Goal: Task Accomplishment & Management: Use online tool/utility

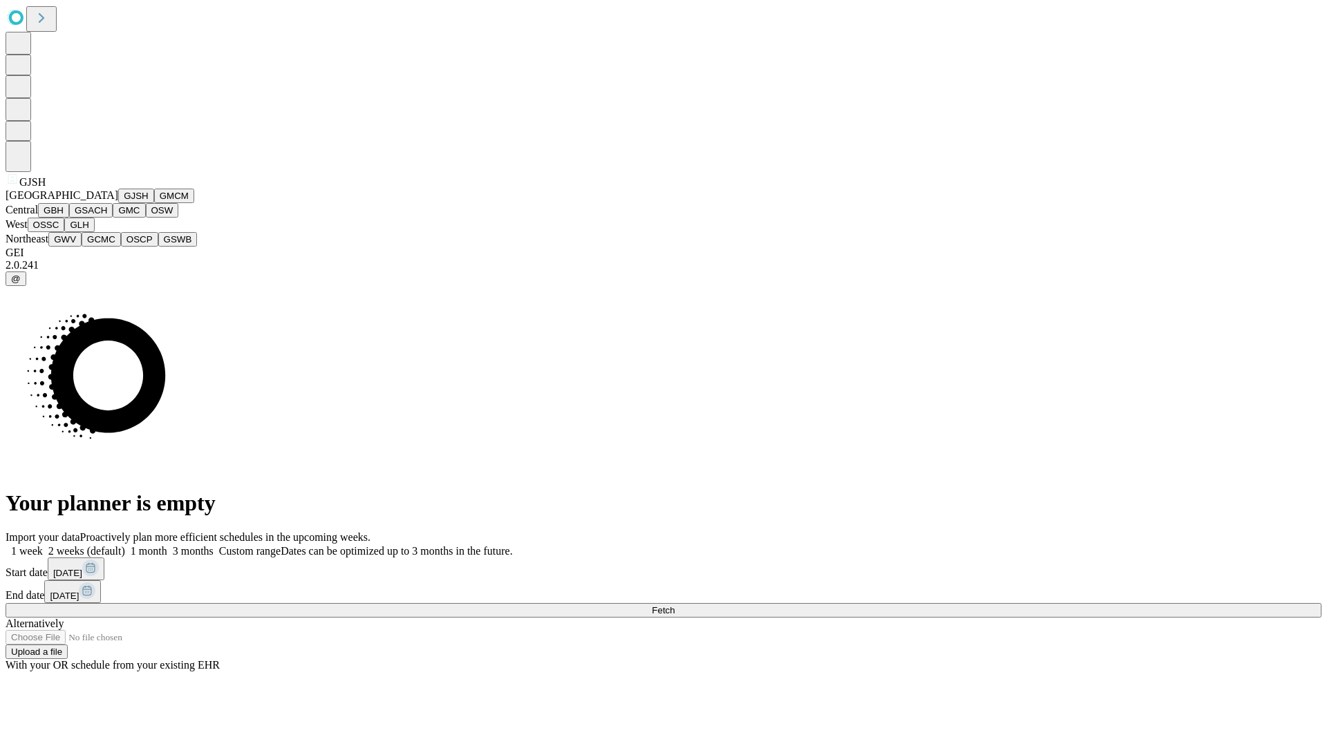
click at [118, 203] on button "GJSH" at bounding box center [136, 196] width 36 height 15
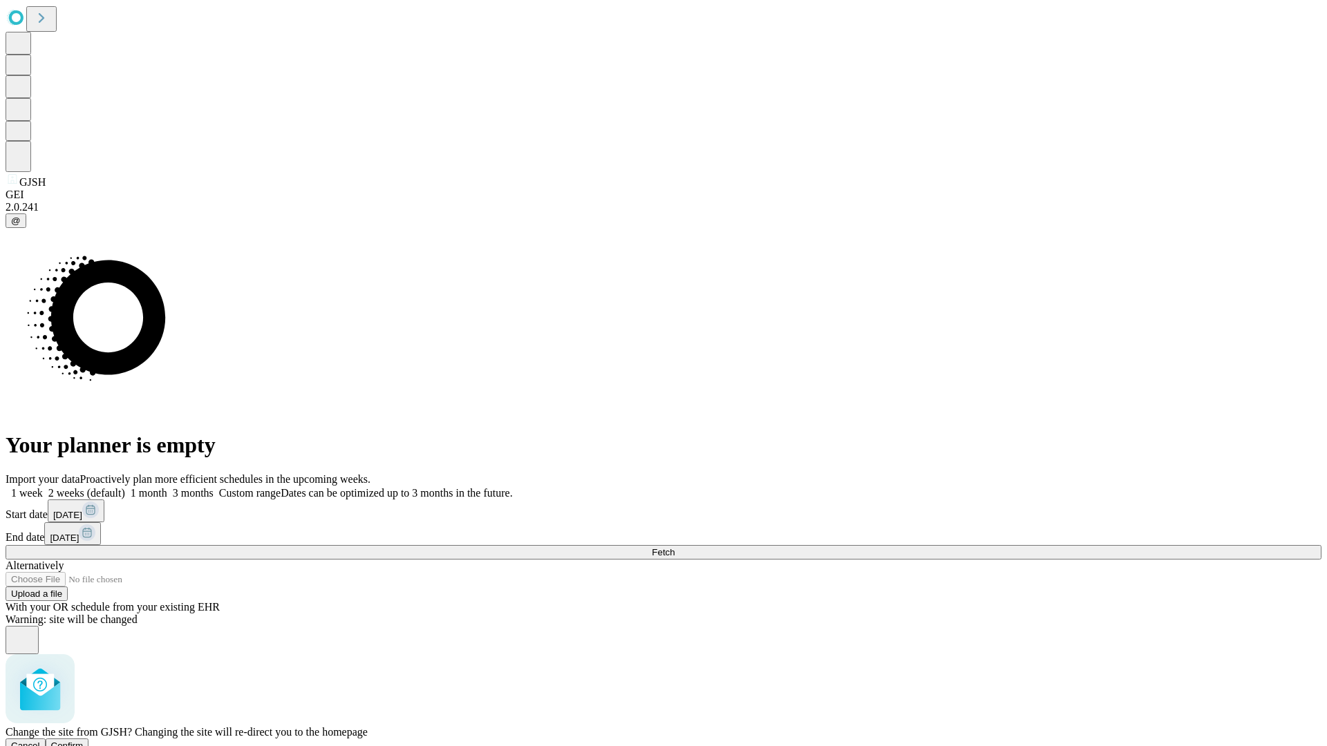
click at [84, 741] on span "Confirm" at bounding box center [67, 746] width 32 height 10
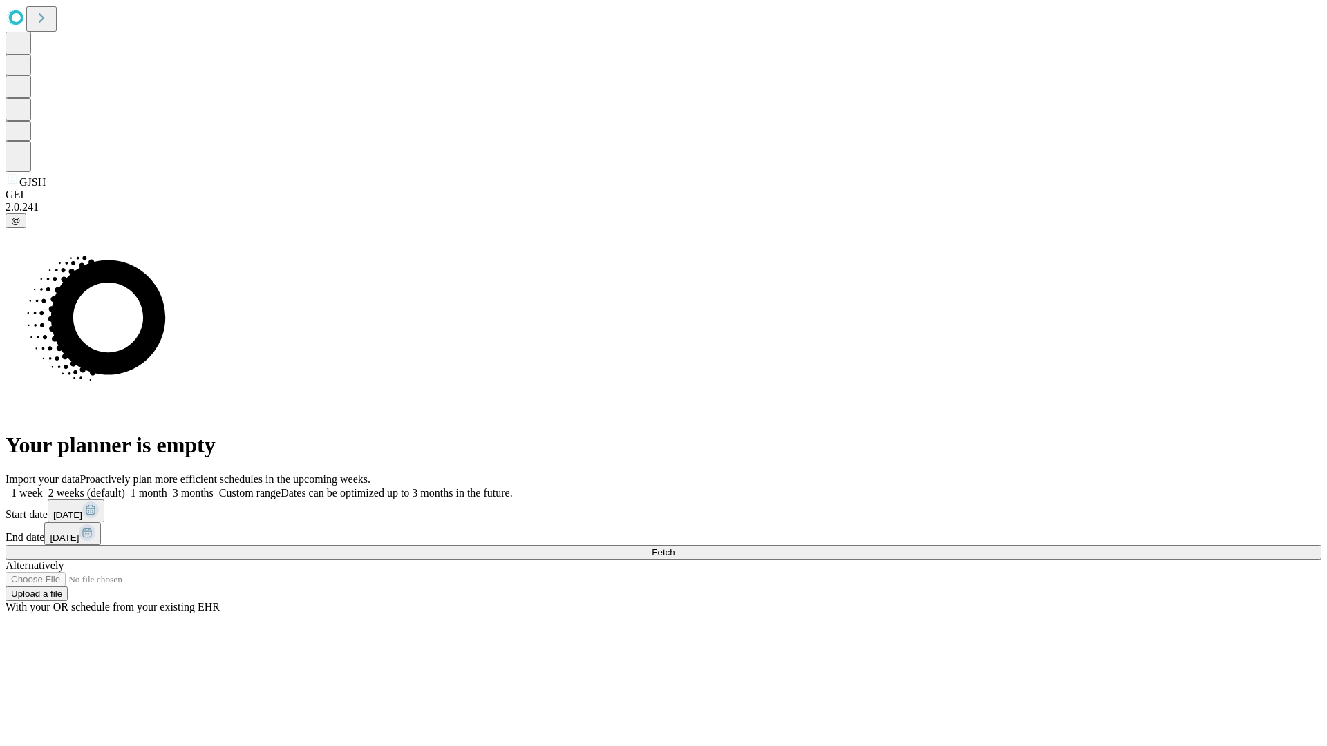
click at [167, 487] on label "1 month" at bounding box center [146, 493] width 42 height 12
click at [674, 547] on span "Fetch" at bounding box center [663, 552] width 23 height 10
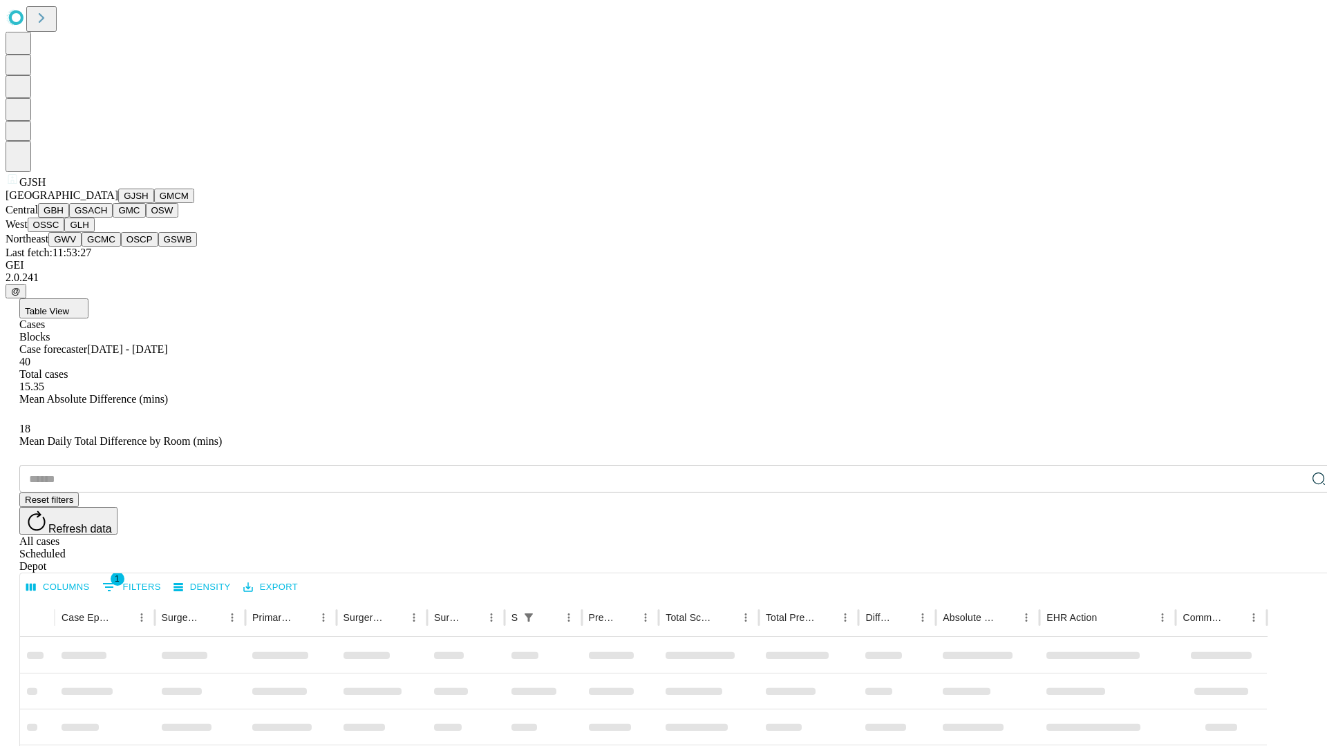
click at [154, 203] on button "GMCM" at bounding box center [174, 196] width 40 height 15
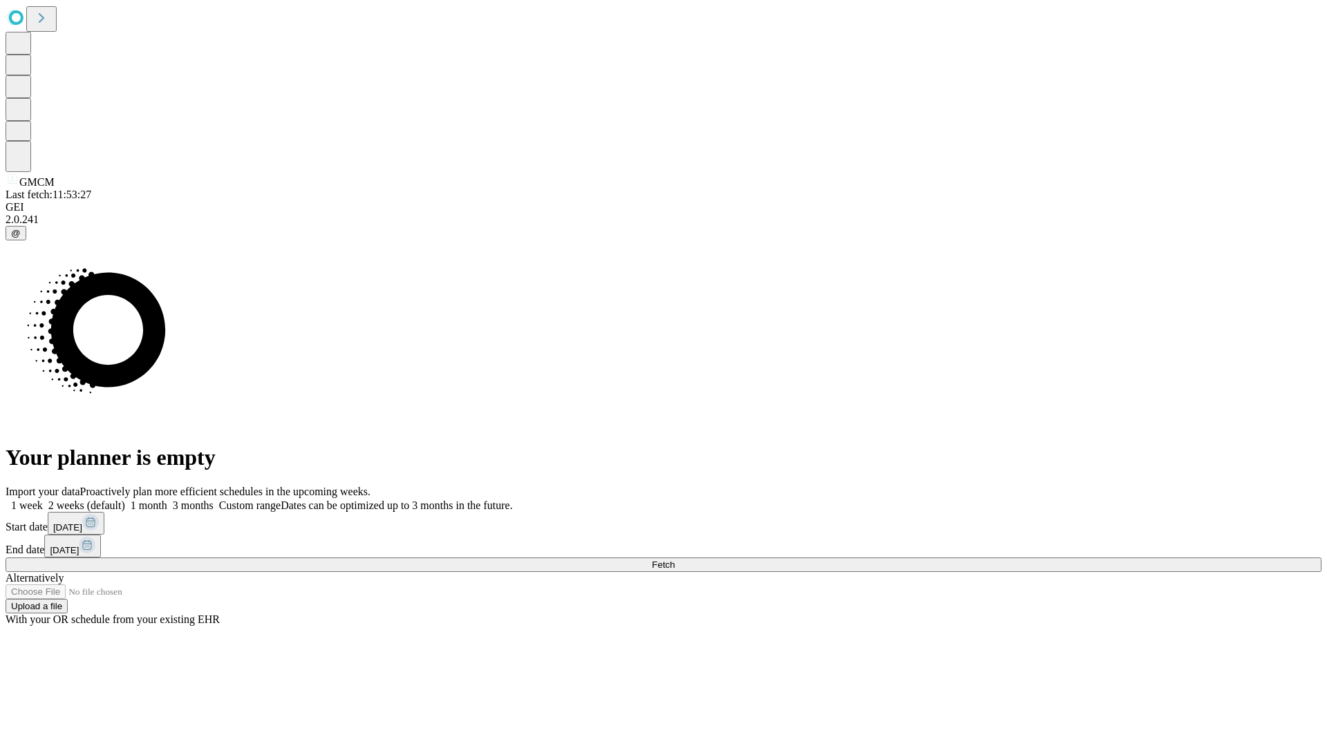
click at [167, 500] on label "1 month" at bounding box center [146, 506] width 42 height 12
click at [674, 560] on span "Fetch" at bounding box center [663, 565] width 23 height 10
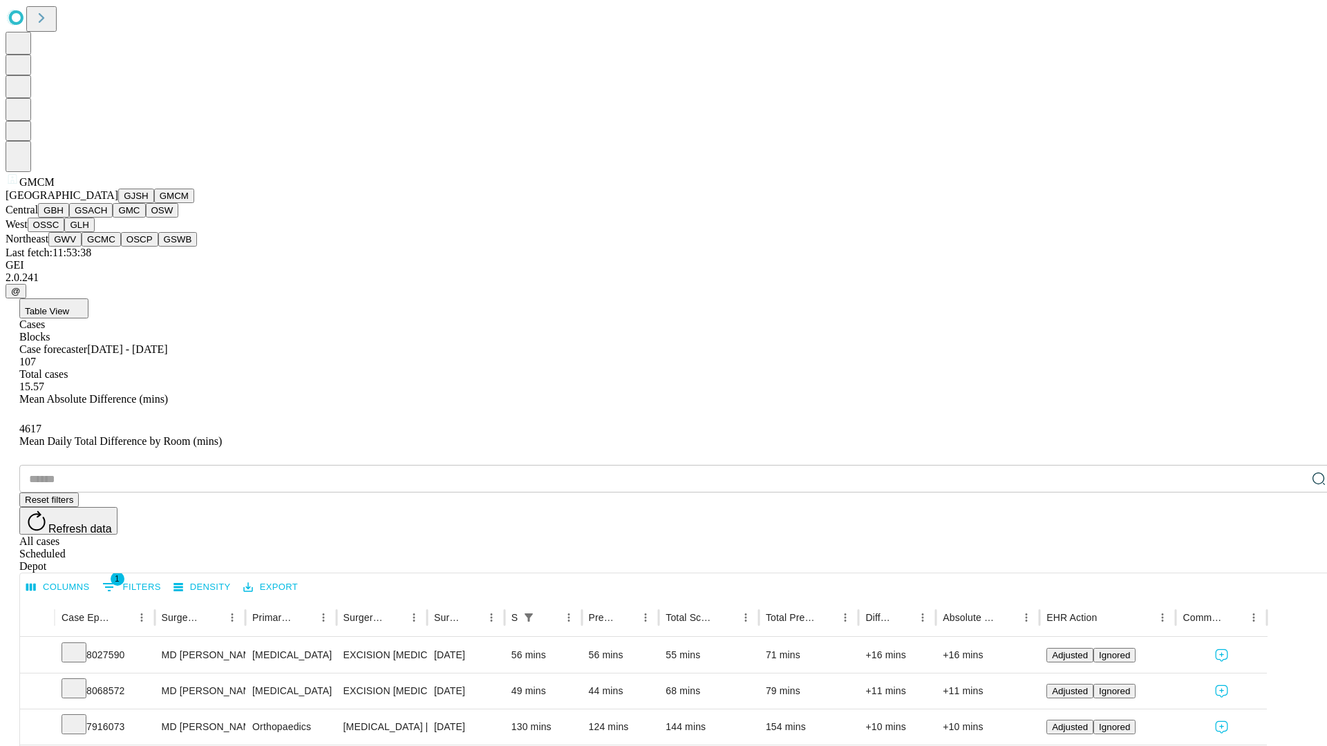
click at [69, 218] on button "GBH" at bounding box center [53, 210] width 31 height 15
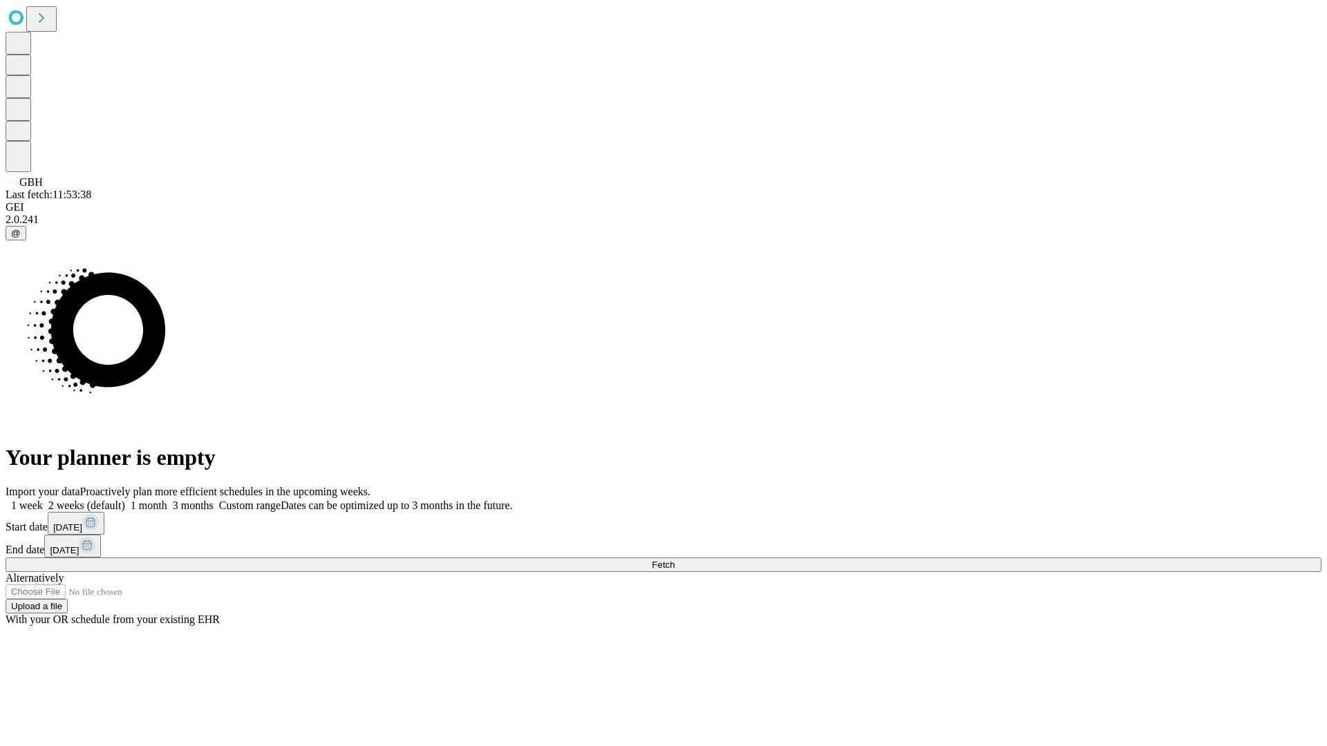
click at [167, 500] on label "1 month" at bounding box center [146, 506] width 42 height 12
click at [674, 560] on span "Fetch" at bounding box center [663, 565] width 23 height 10
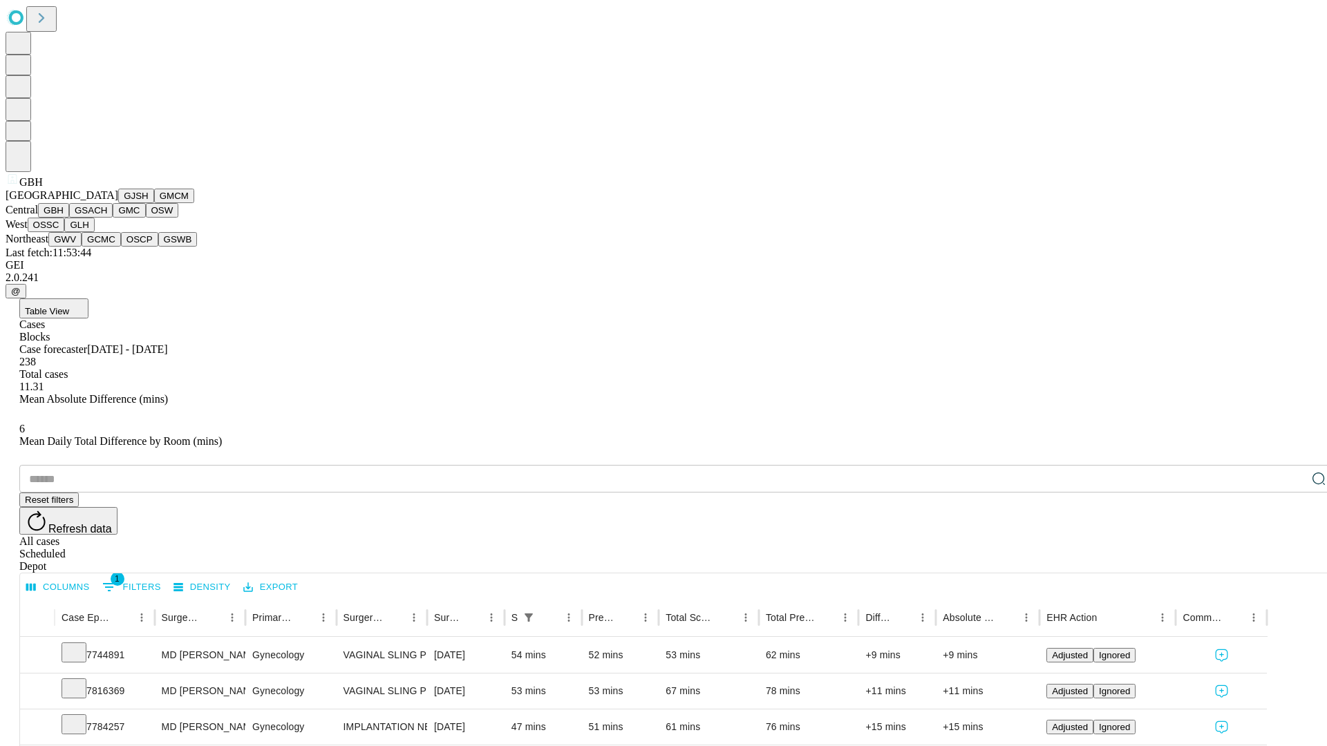
click at [107, 218] on button "GSACH" at bounding box center [91, 210] width 44 height 15
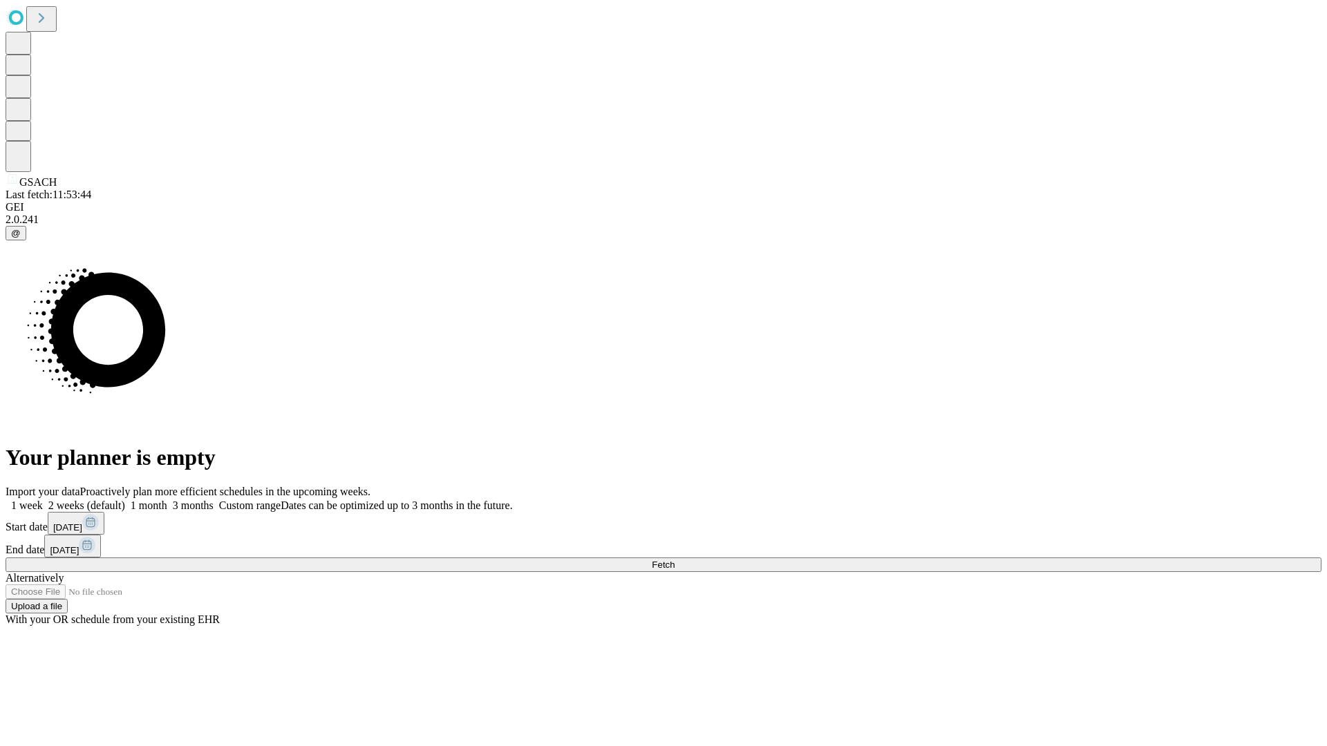
click at [167, 500] on label "1 month" at bounding box center [146, 506] width 42 height 12
click at [674, 560] on span "Fetch" at bounding box center [663, 565] width 23 height 10
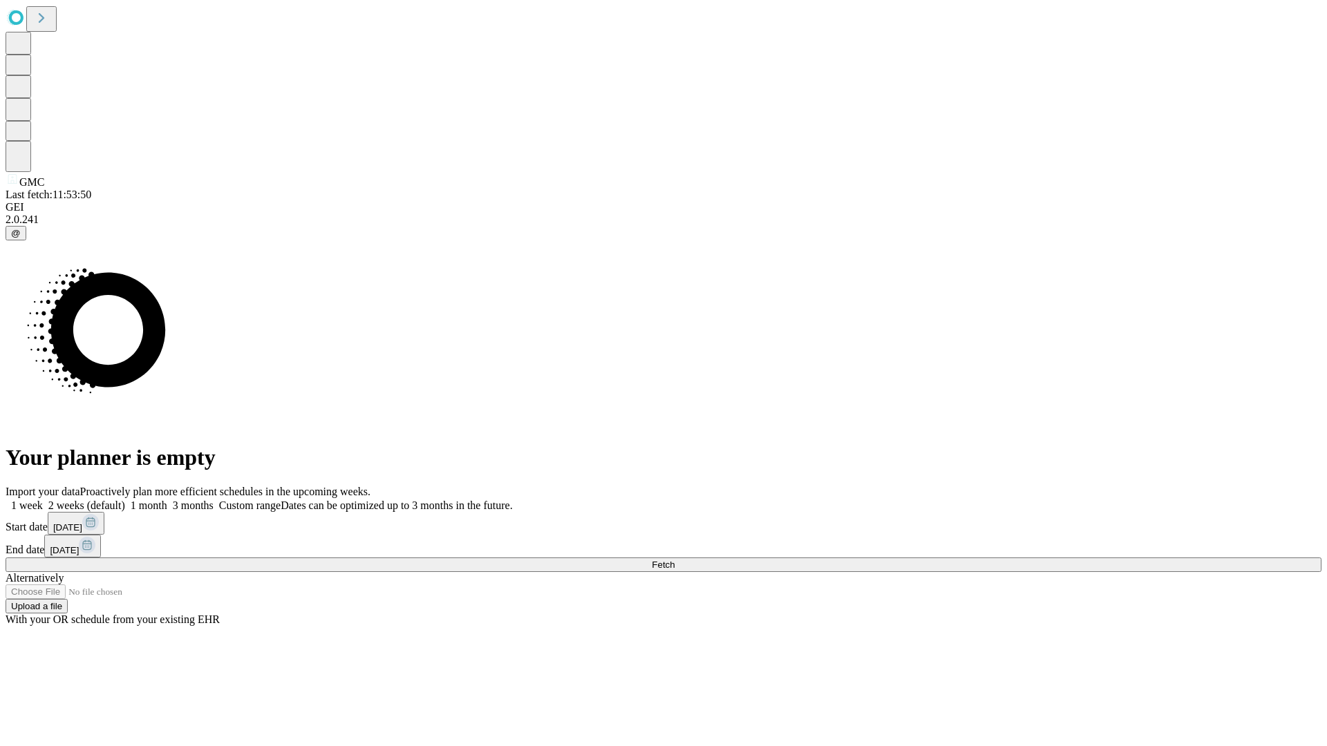
click at [674, 560] on span "Fetch" at bounding box center [663, 565] width 23 height 10
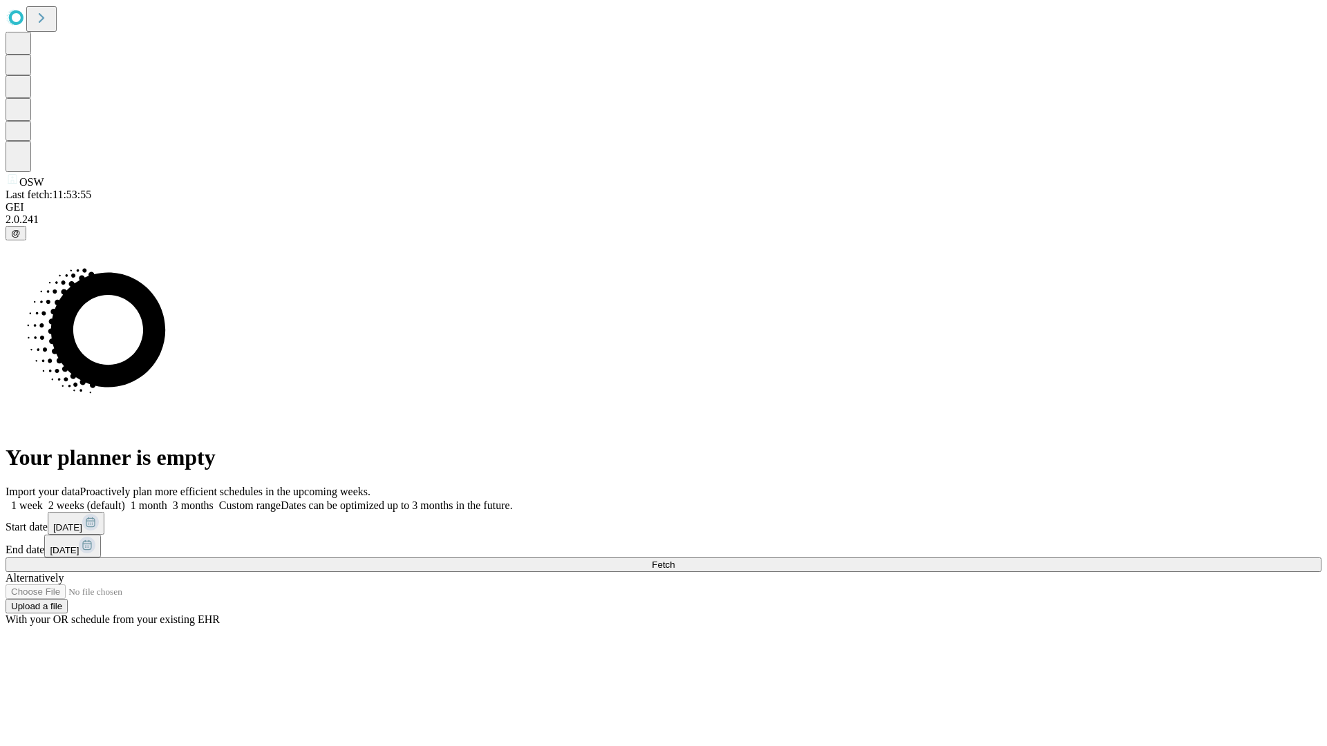
click at [167, 500] on label "1 month" at bounding box center [146, 506] width 42 height 12
click at [674, 560] on span "Fetch" at bounding box center [663, 565] width 23 height 10
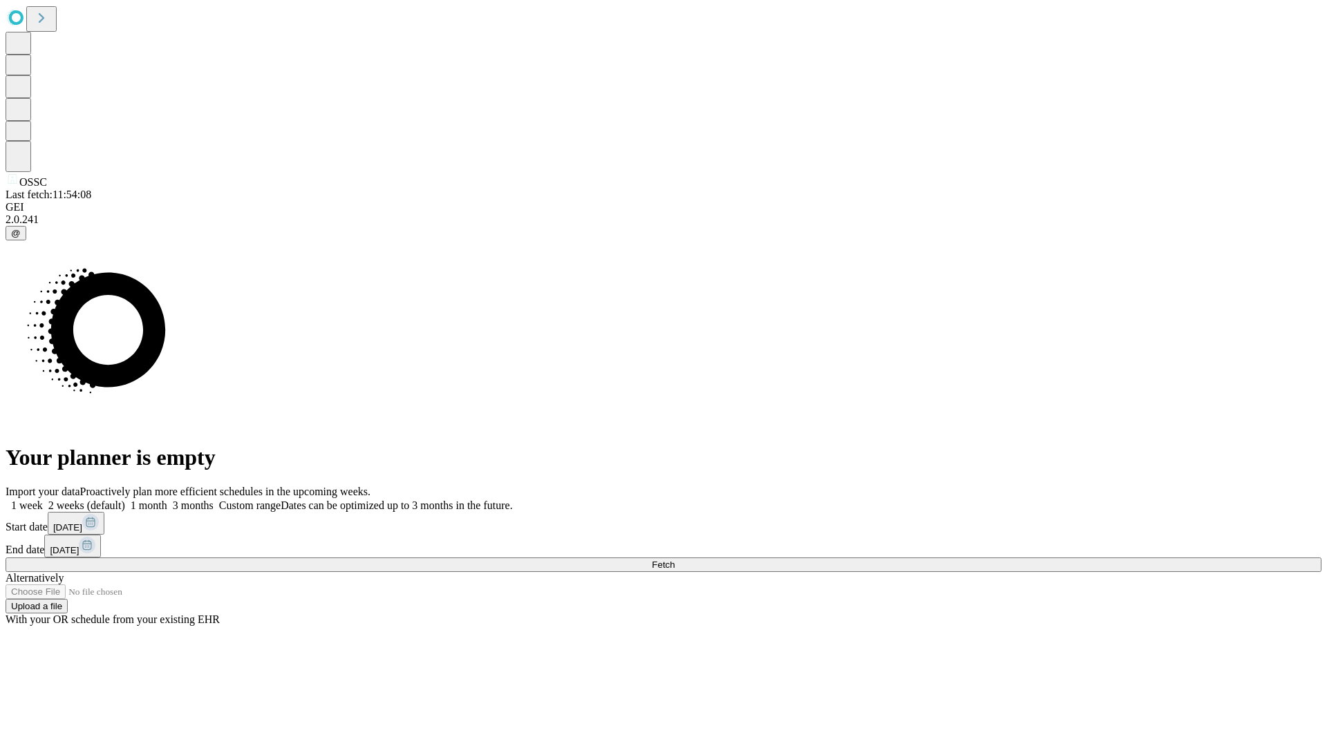
click at [167, 500] on label "1 month" at bounding box center [146, 506] width 42 height 12
click at [674, 560] on span "Fetch" at bounding box center [663, 565] width 23 height 10
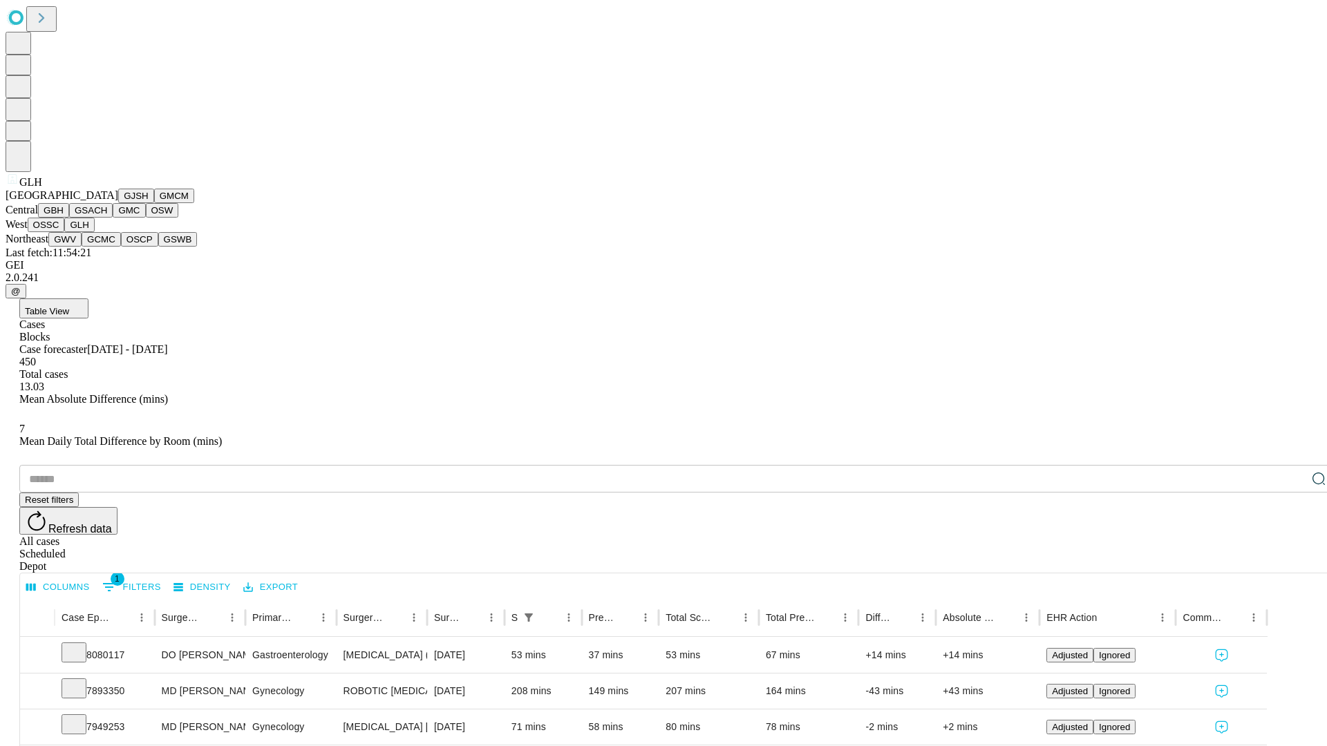
click at [82, 247] on button "GWV" at bounding box center [64, 239] width 33 height 15
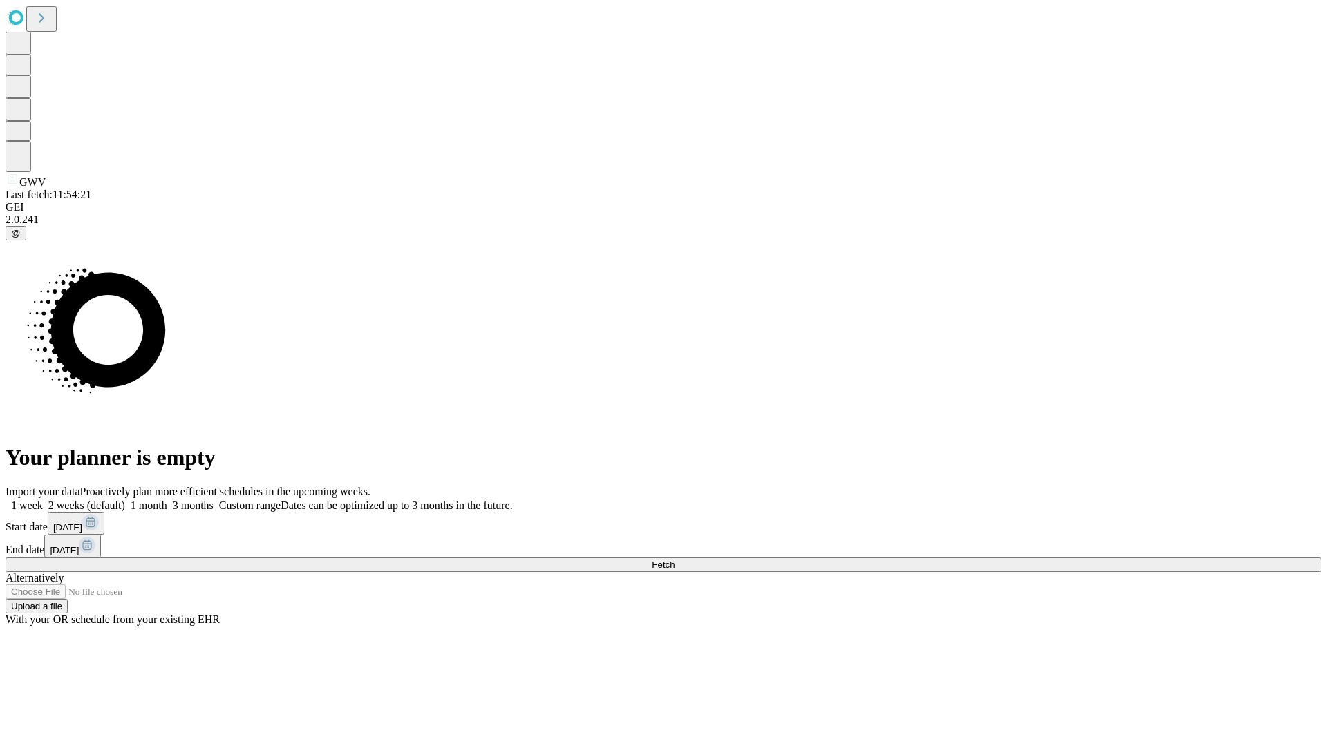
click at [167, 500] on label "1 month" at bounding box center [146, 506] width 42 height 12
click at [674, 560] on span "Fetch" at bounding box center [663, 565] width 23 height 10
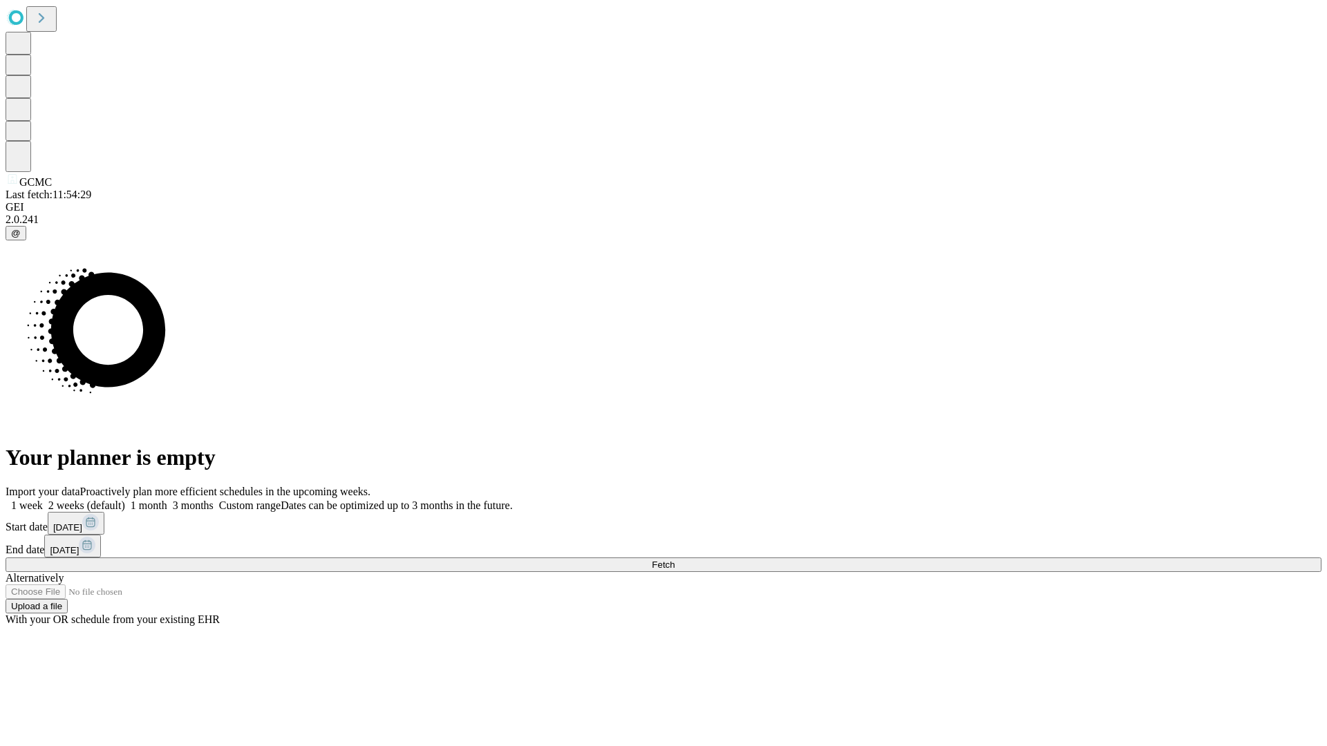
click at [167, 500] on label "1 month" at bounding box center [146, 506] width 42 height 12
click at [674, 560] on span "Fetch" at bounding box center [663, 565] width 23 height 10
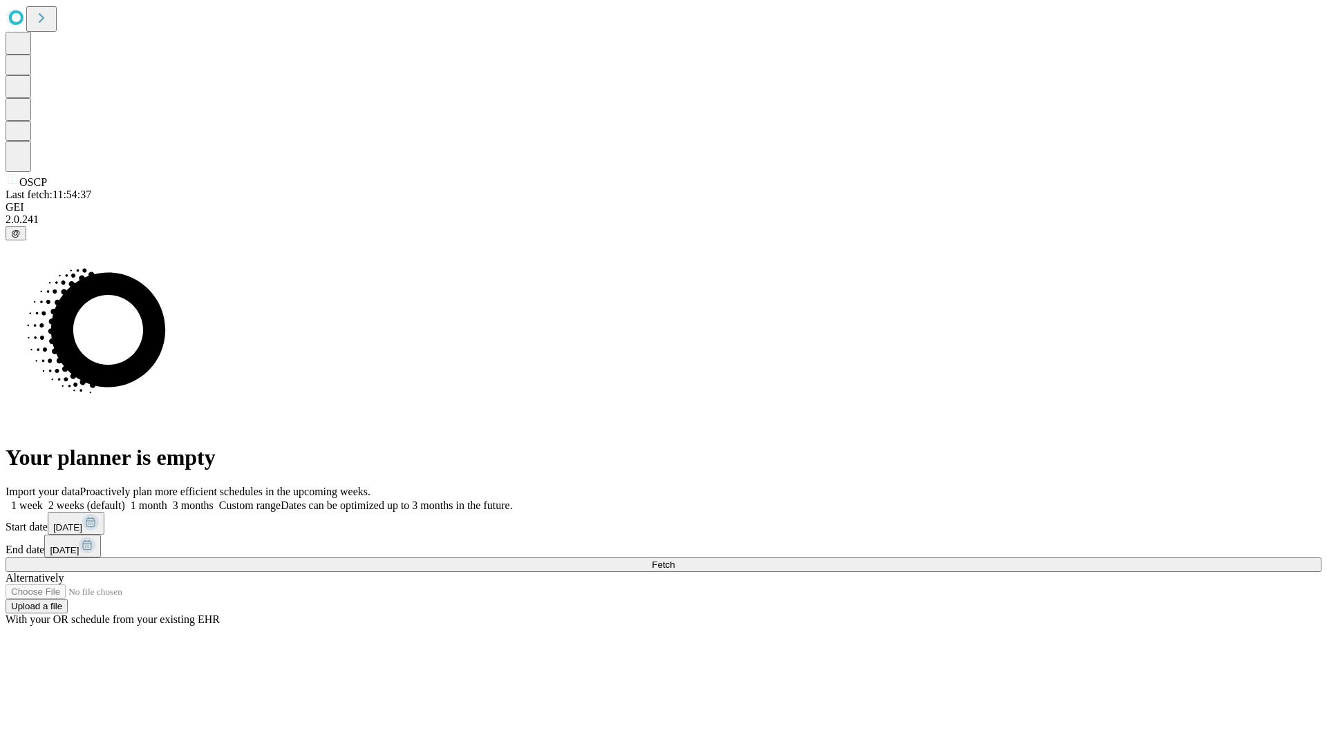
click at [167, 500] on label "1 month" at bounding box center [146, 506] width 42 height 12
click at [674, 560] on span "Fetch" at bounding box center [663, 565] width 23 height 10
